Goal: Task Accomplishment & Management: Manage account settings

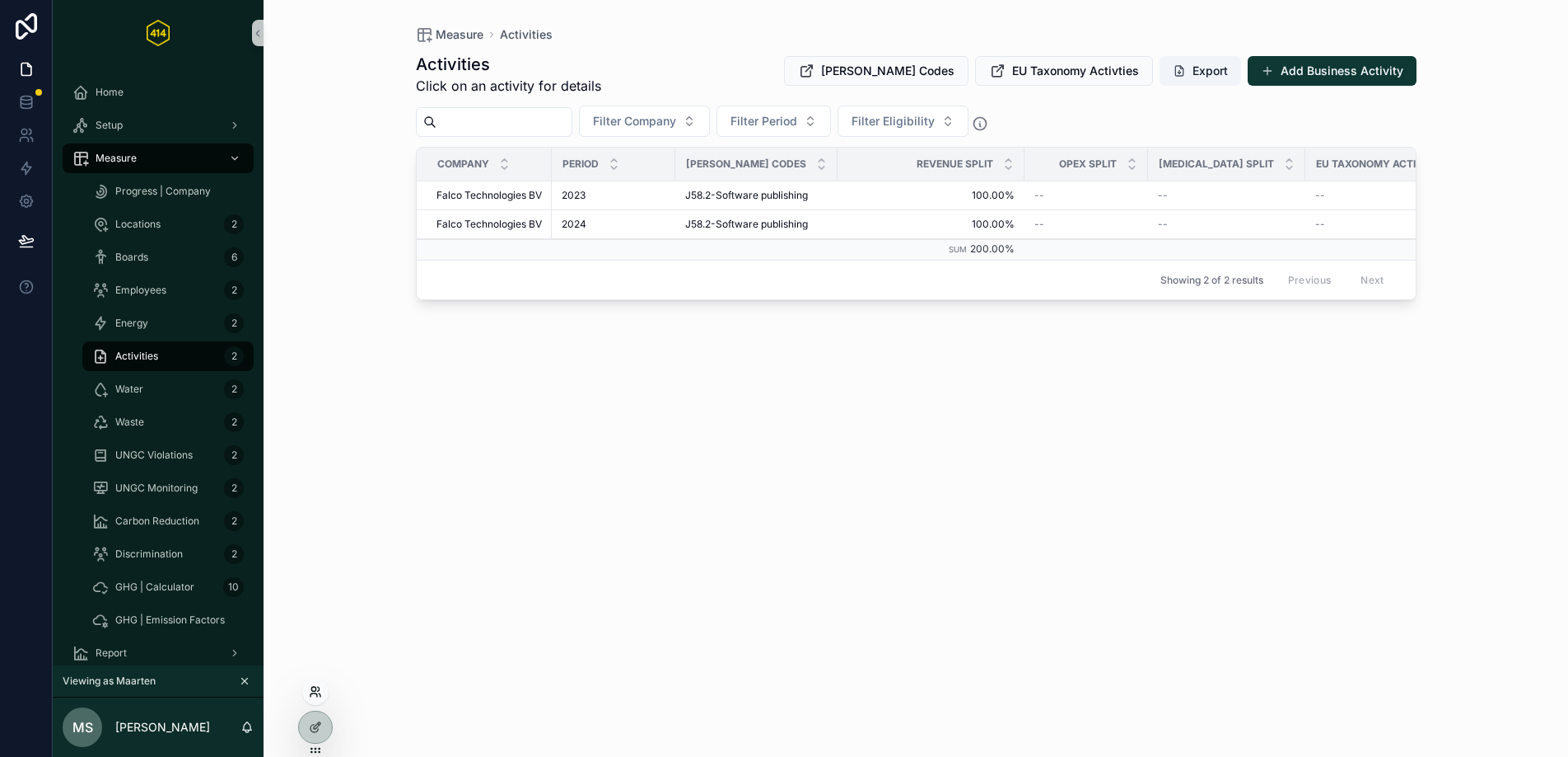
click at [319, 685] on icon at bounding box center [316, 691] width 13 height 13
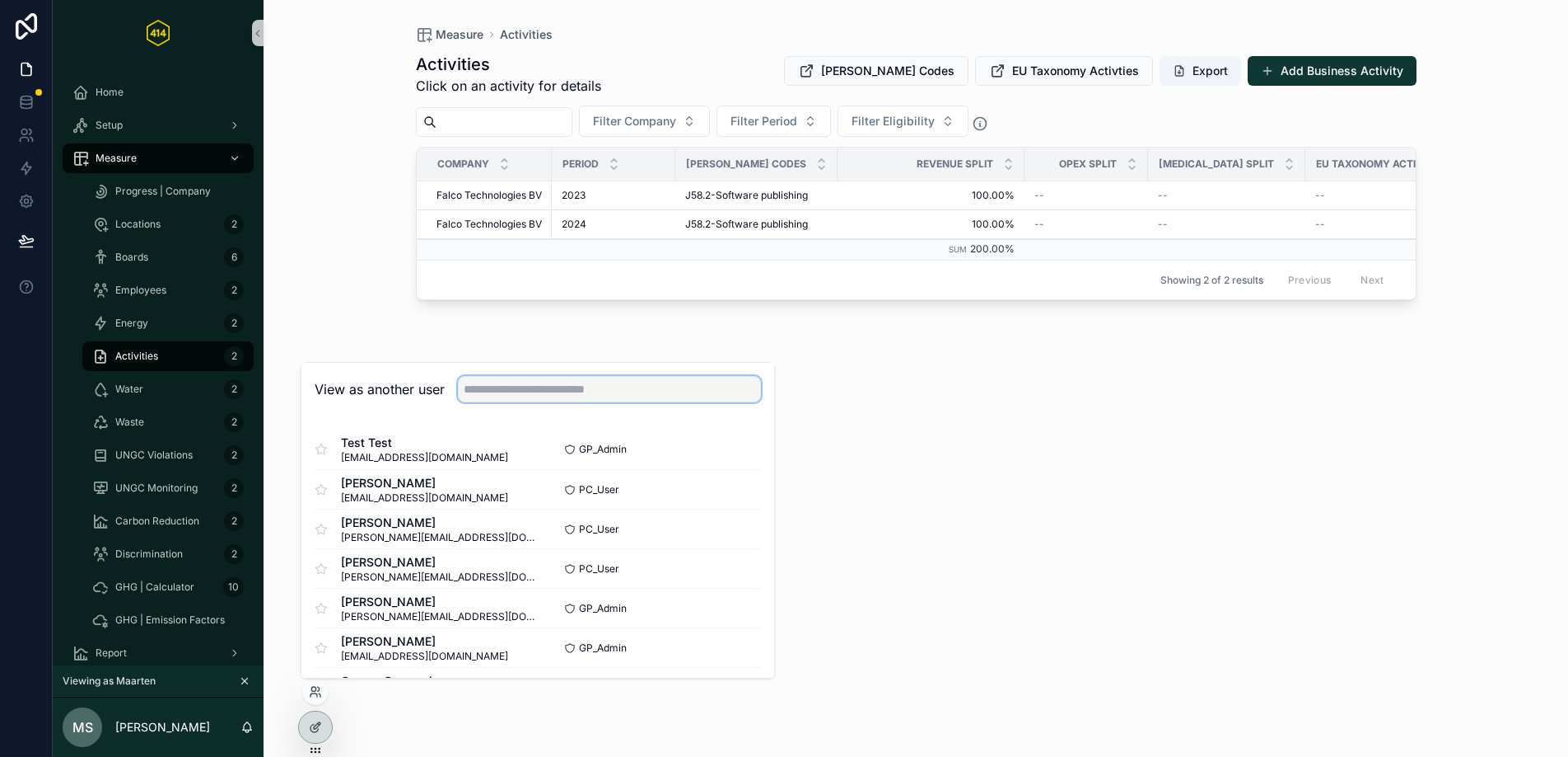
click at [576, 385] on input "text" at bounding box center [609, 389] width 303 height 27
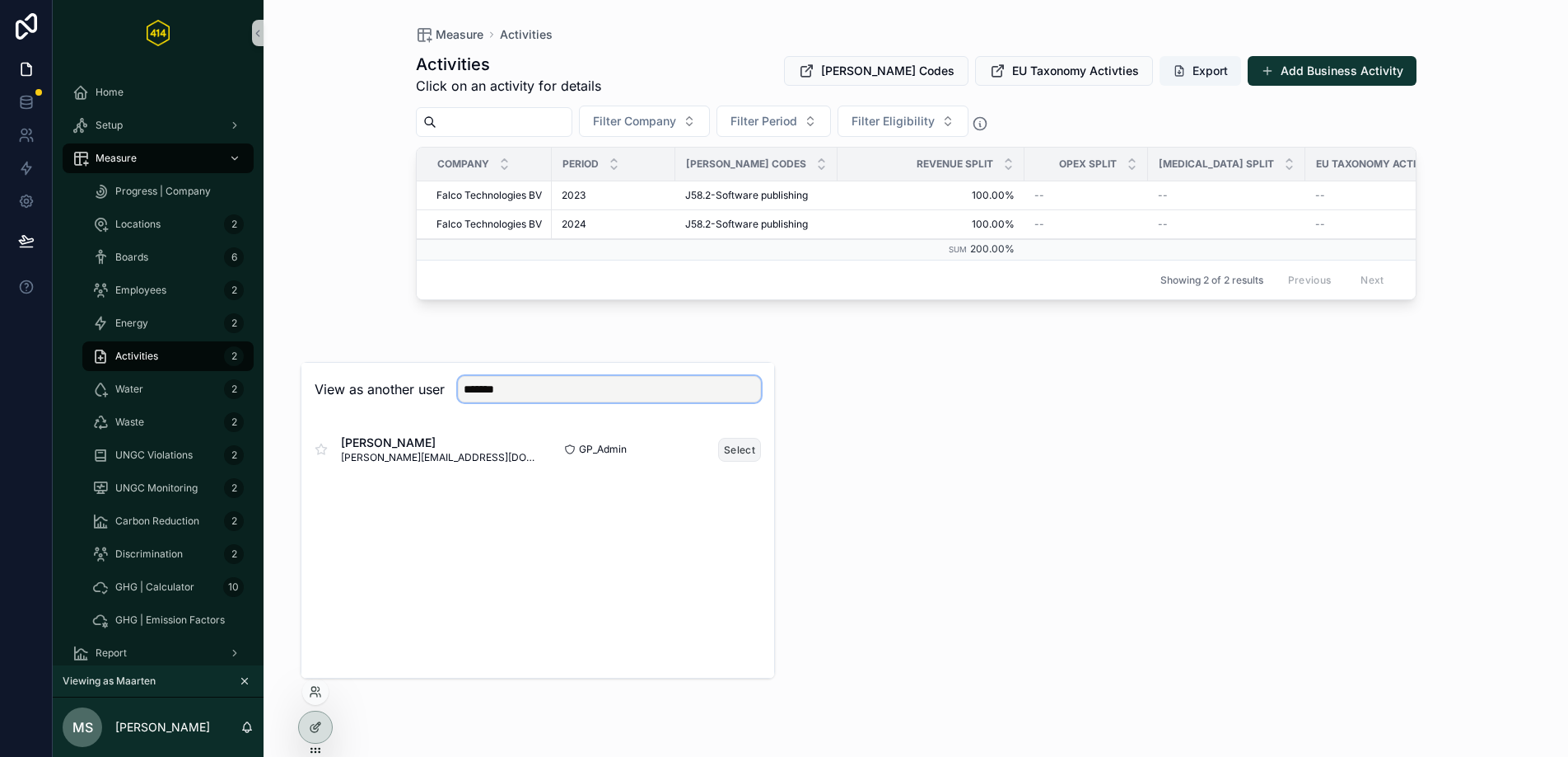
type input "*******"
click at [729, 453] on button "Select" at bounding box center [740, 450] width 43 height 24
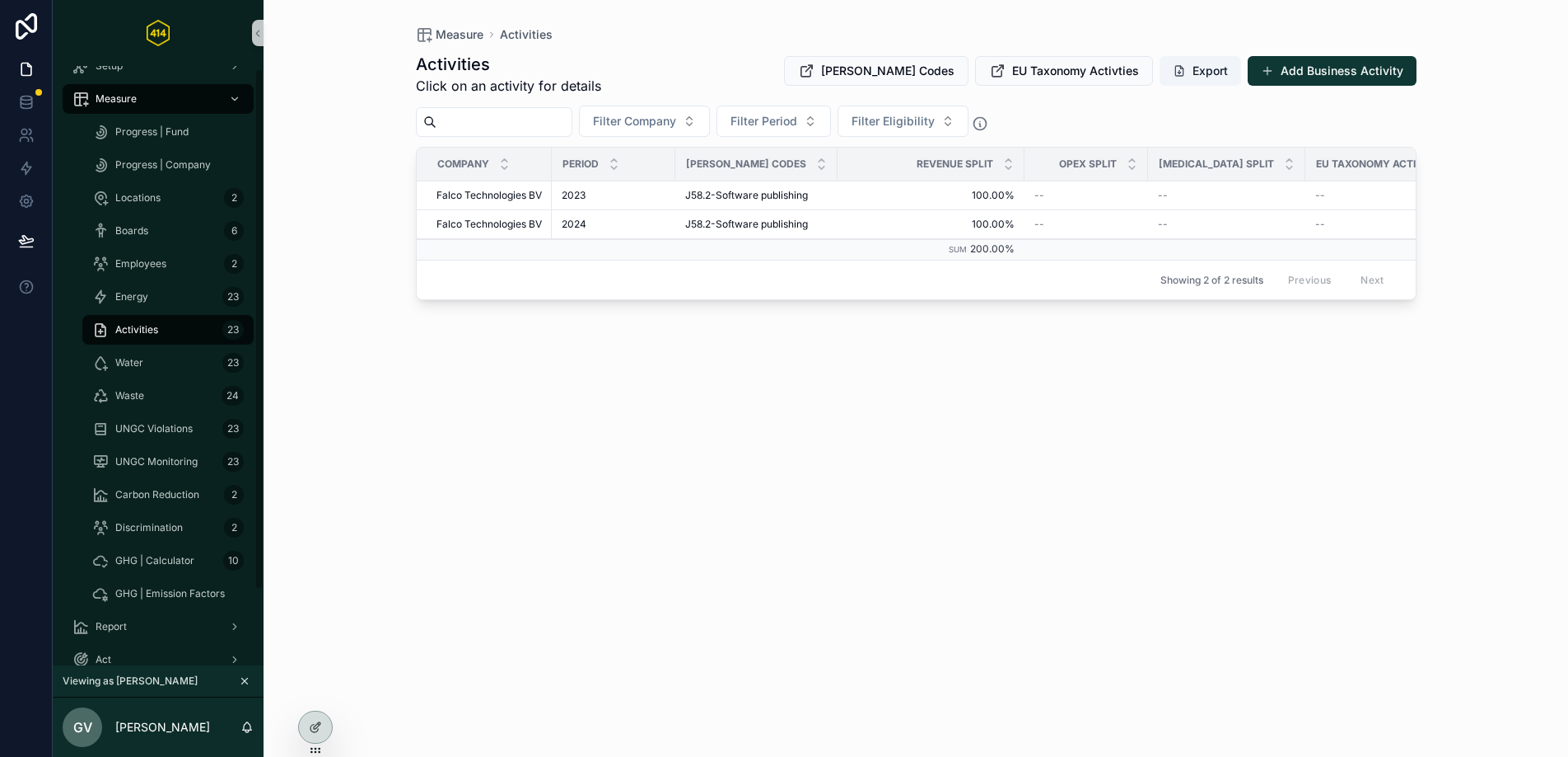
scroll to position [90, 0]
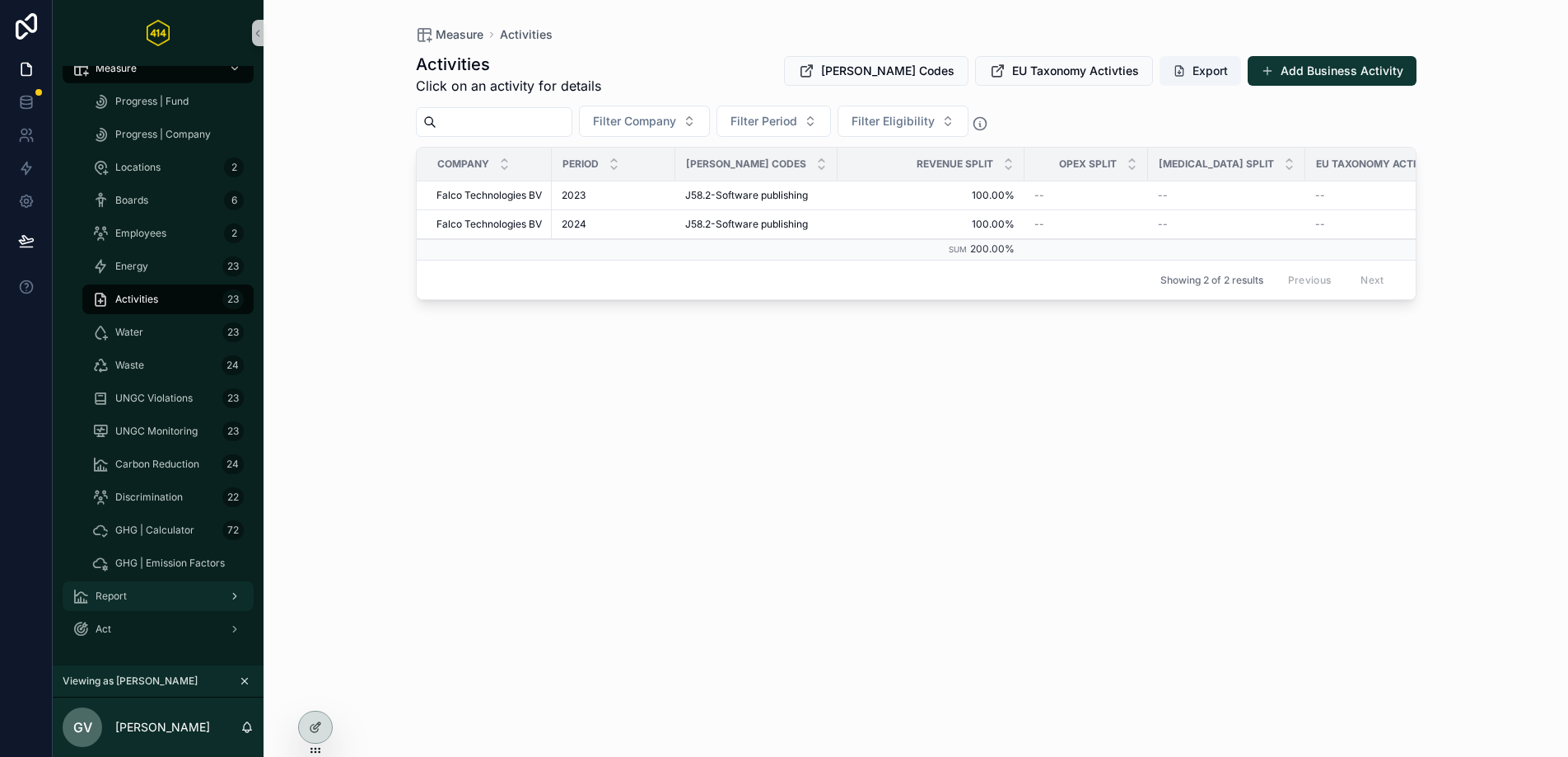
click at [135, 594] on div "Report" at bounding box center [158, 596] width 171 height 27
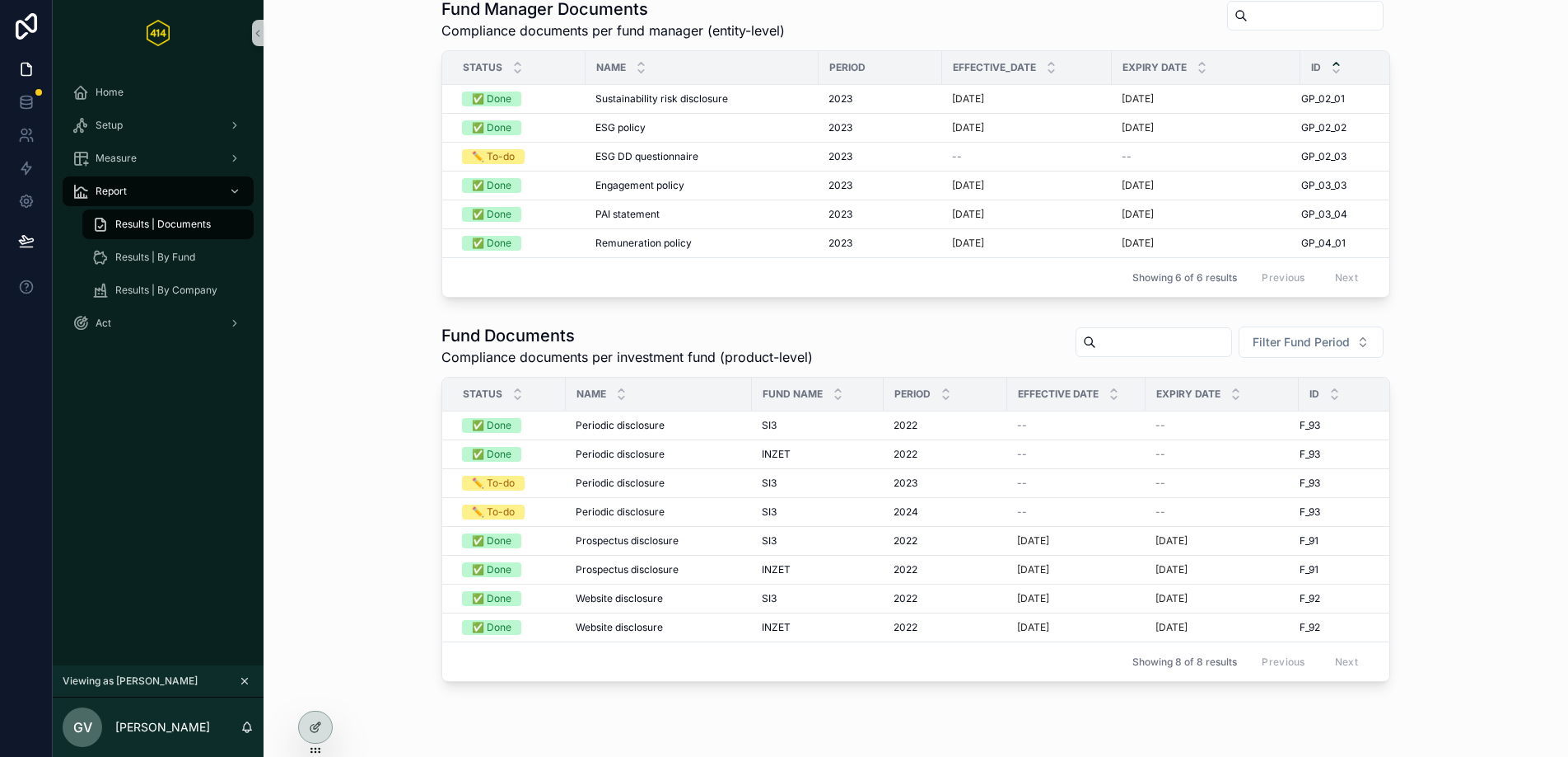
scroll to position [83, 0]
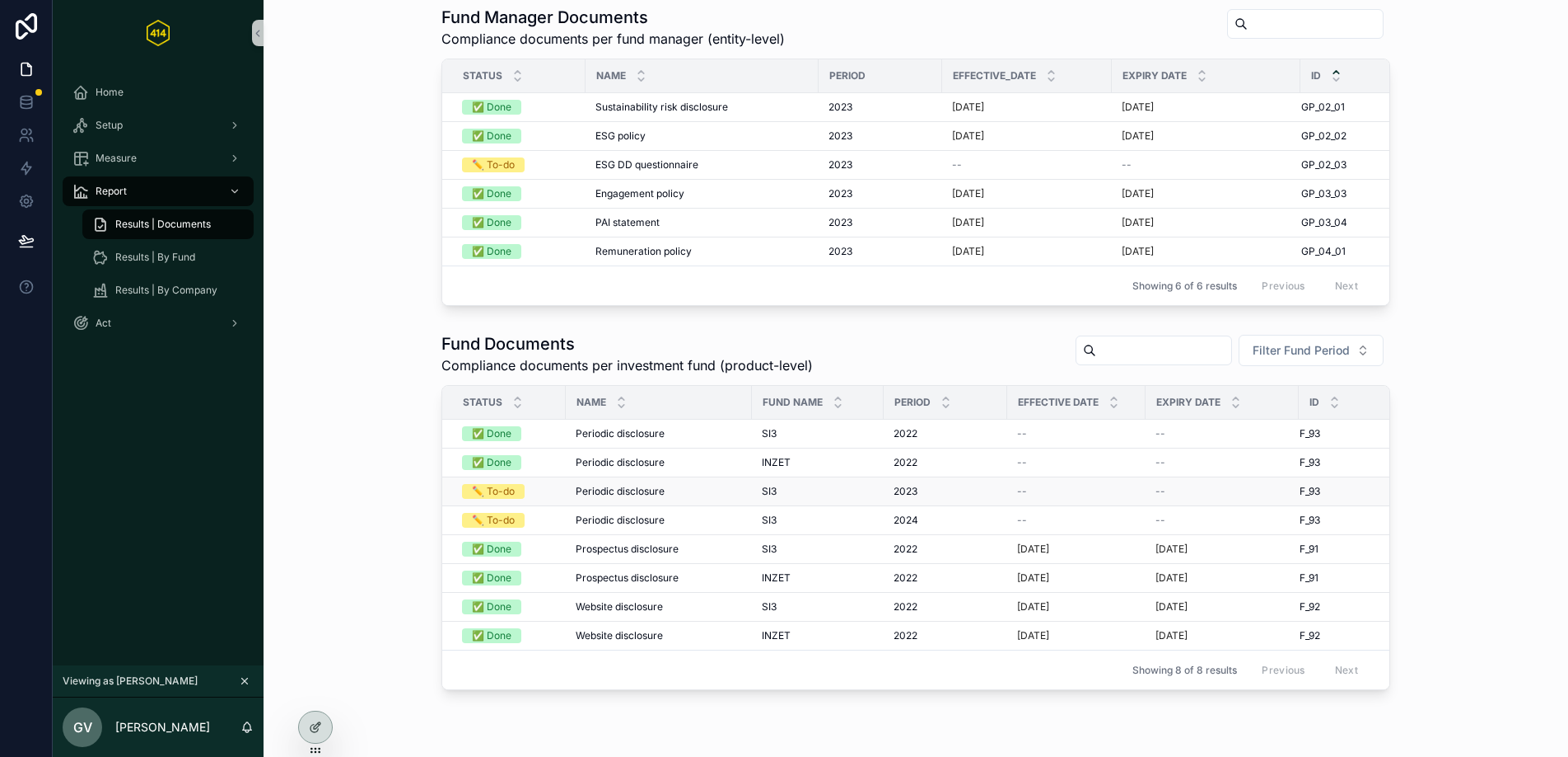
click at [826, 498] on div "SI3 SI3" at bounding box center [817, 491] width 112 height 13
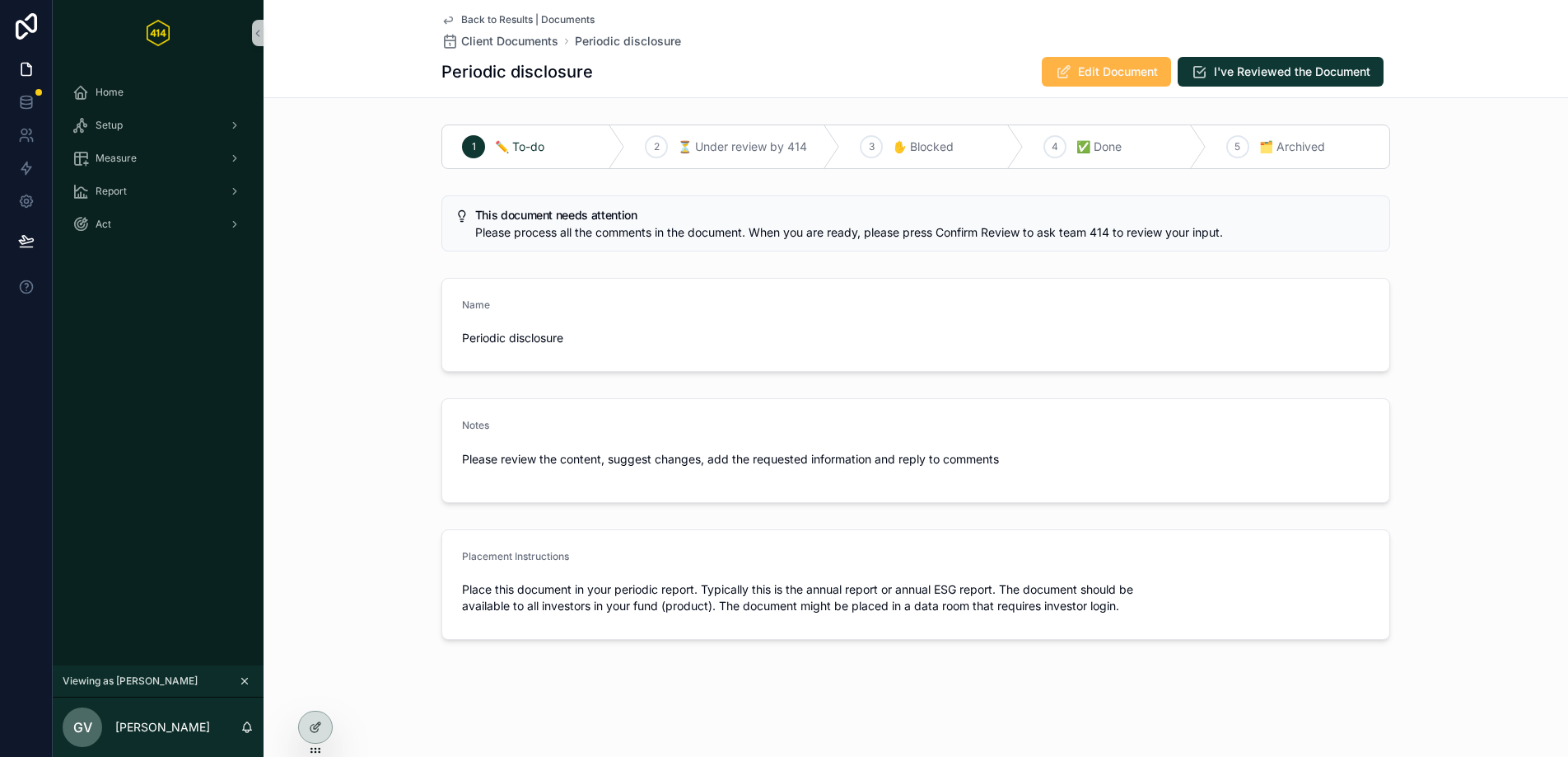
click at [1098, 73] on span "Edit Document" at bounding box center [1118, 71] width 80 height 17
click at [146, 190] on div "Report" at bounding box center [158, 191] width 171 height 27
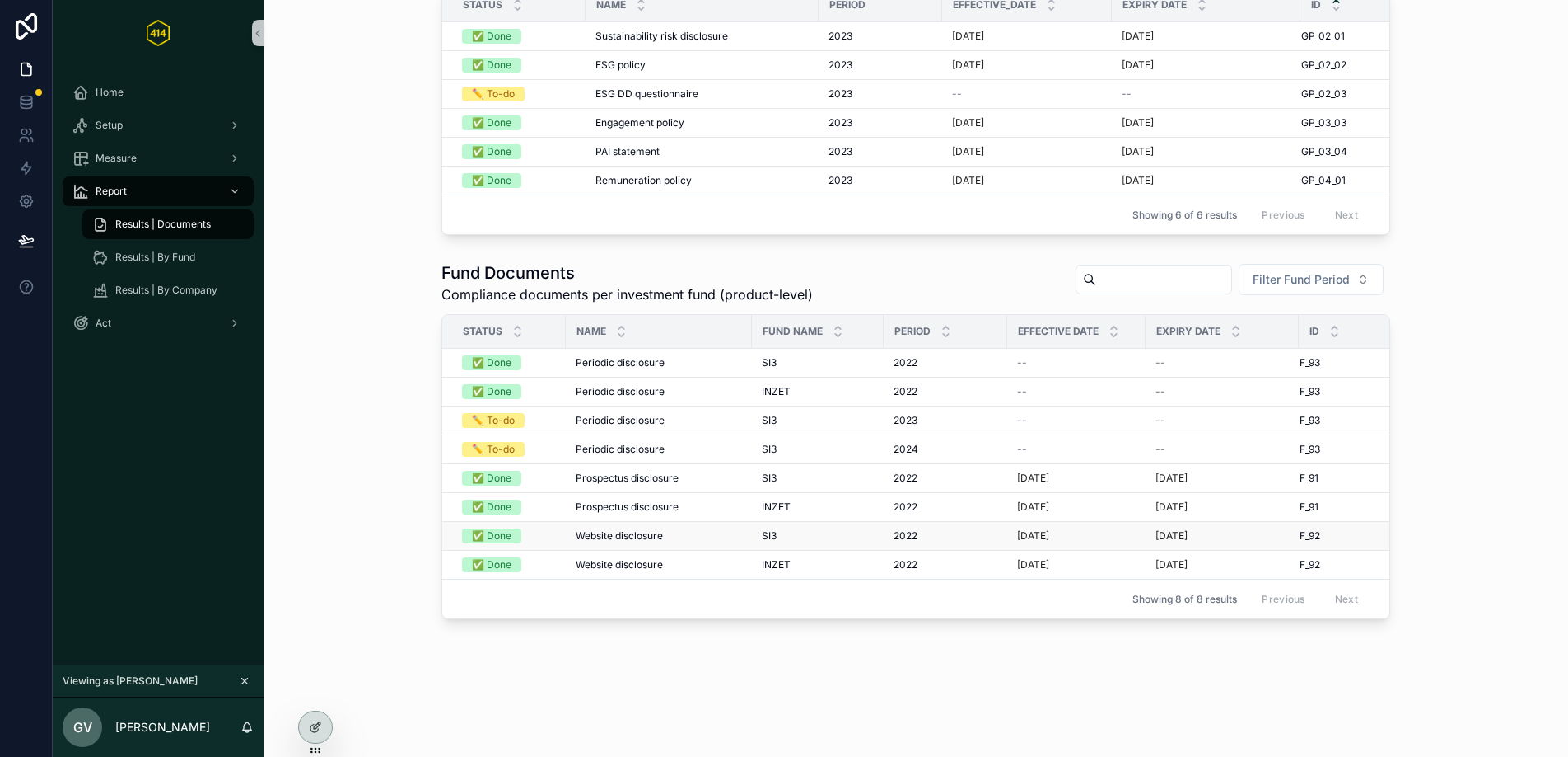
scroll to position [176, 0]
click at [799, 442] on div "SI3 SI3" at bounding box center [817, 449] width 112 height 13
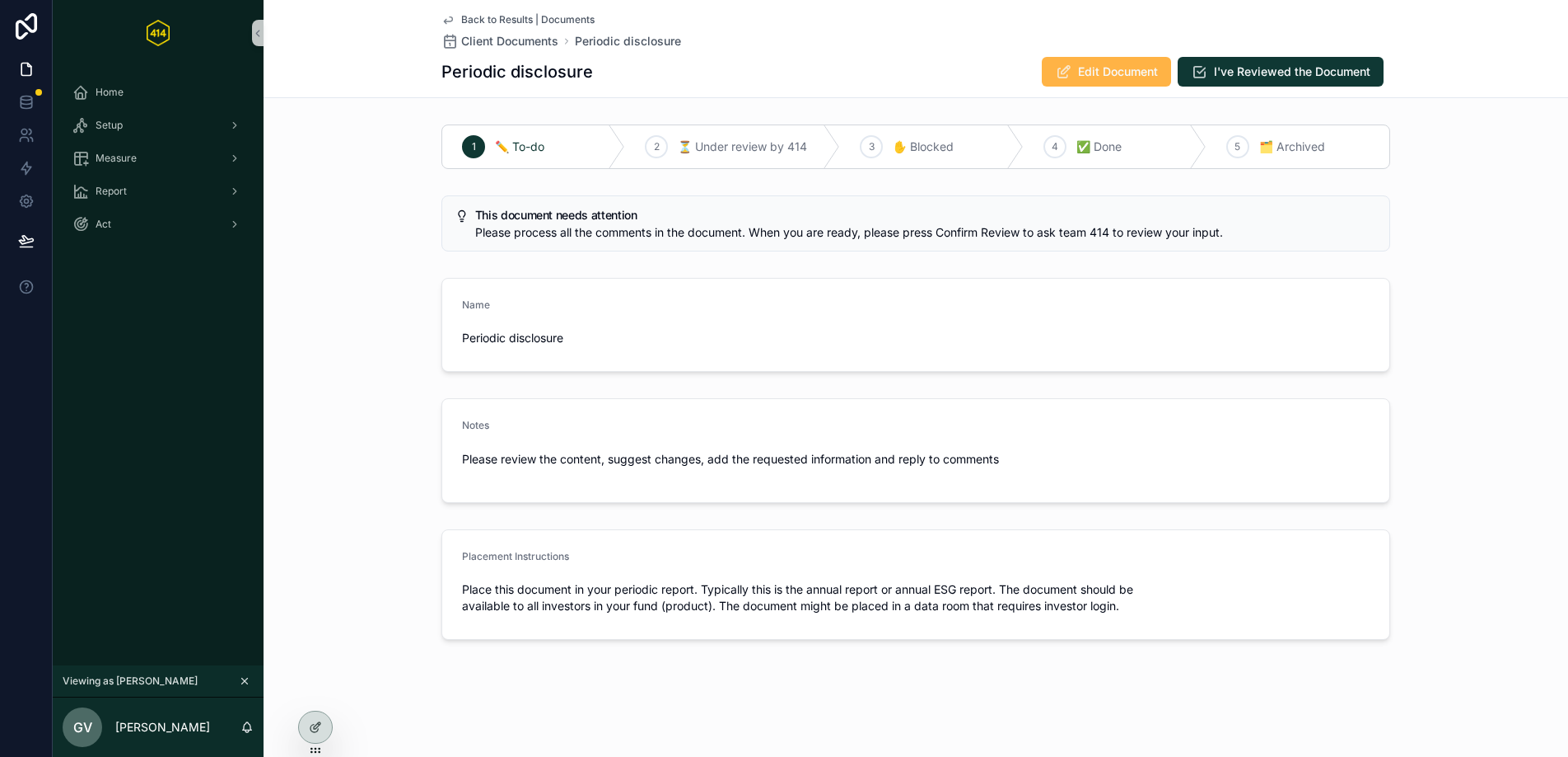
click at [1090, 67] on span "Edit Document" at bounding box center [1118, 71] width 80 height 17
click at [418, 272] on div "Name Periodic disclosure" at bounding box center [915, 324] width 1305 height 107
click at [137, 185] on div "Report" at bounding box center [158, 191] width 171 height 27
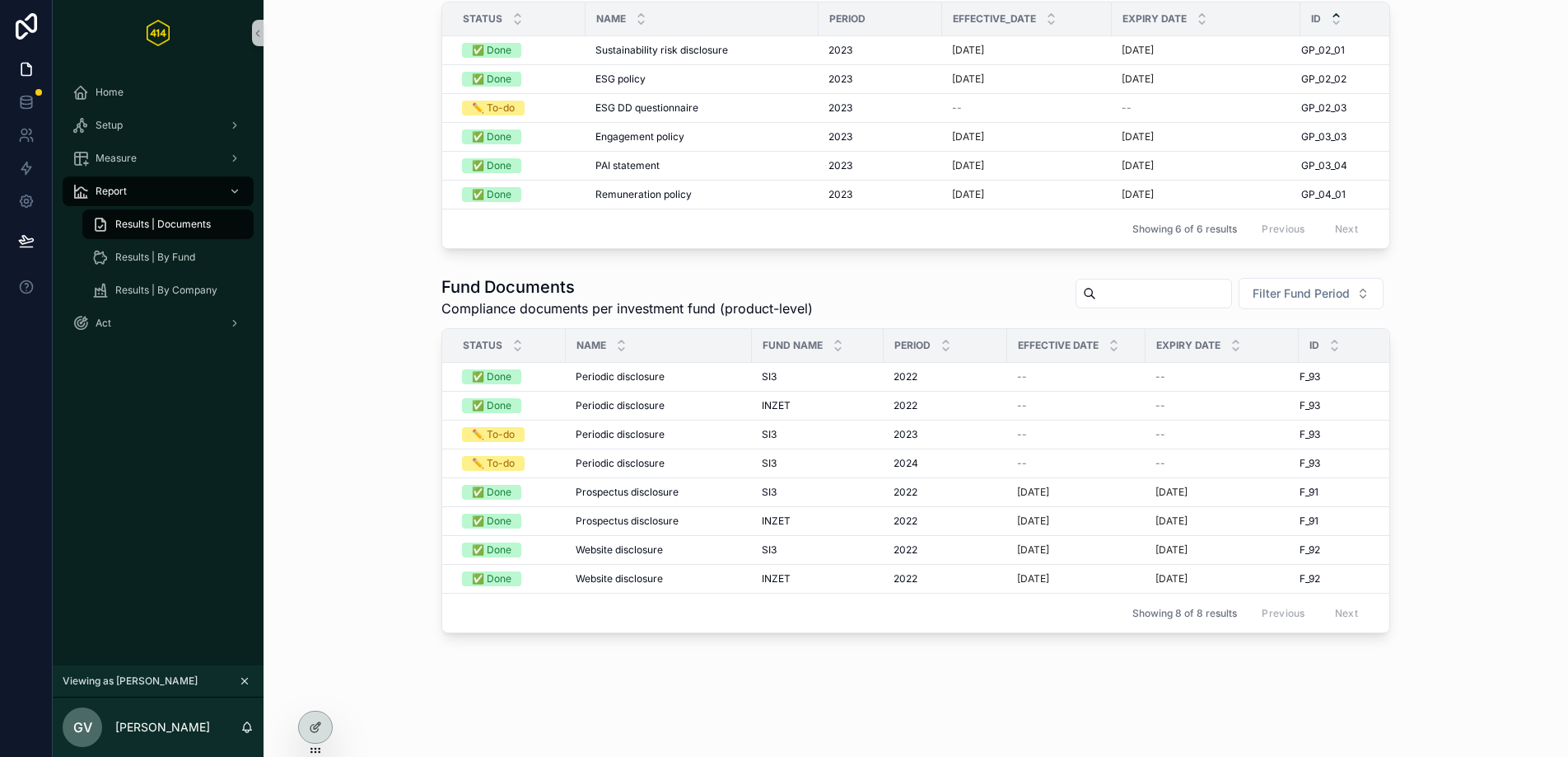
scroll to position [161, 0]
